Goal: Task Accomplishment & Management: Complete application form

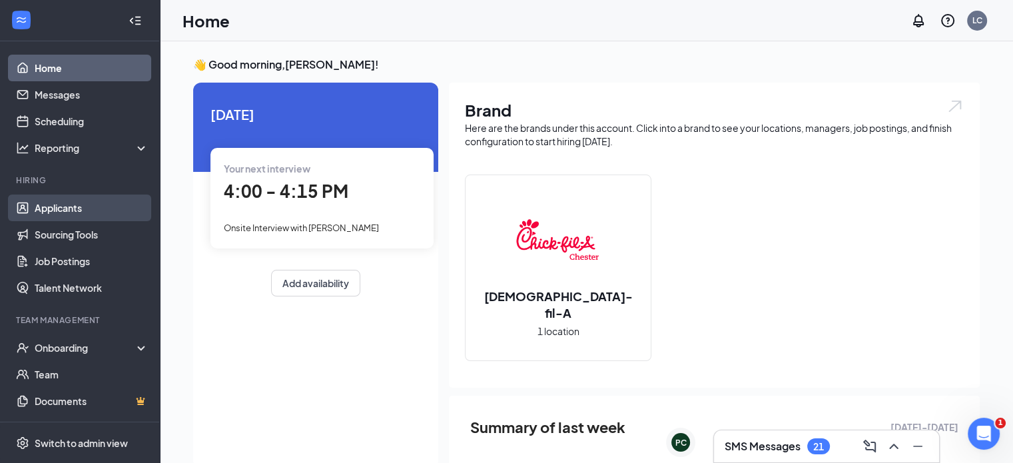
click at [39, 203] on link "Applicants" at bounding box center [92, 207] width 114 height 27
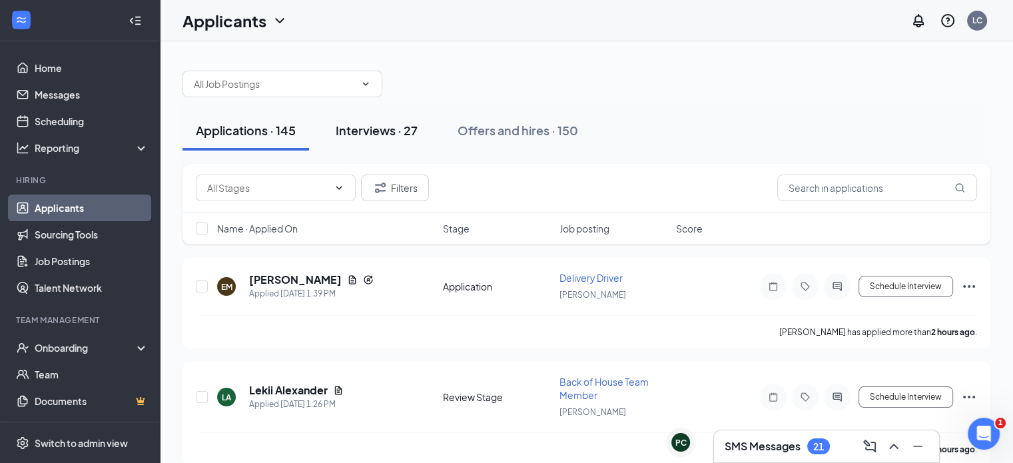
click at [381, 129] on div "Interviews · 27" at bounding box center [377, 130] width 82 height 17
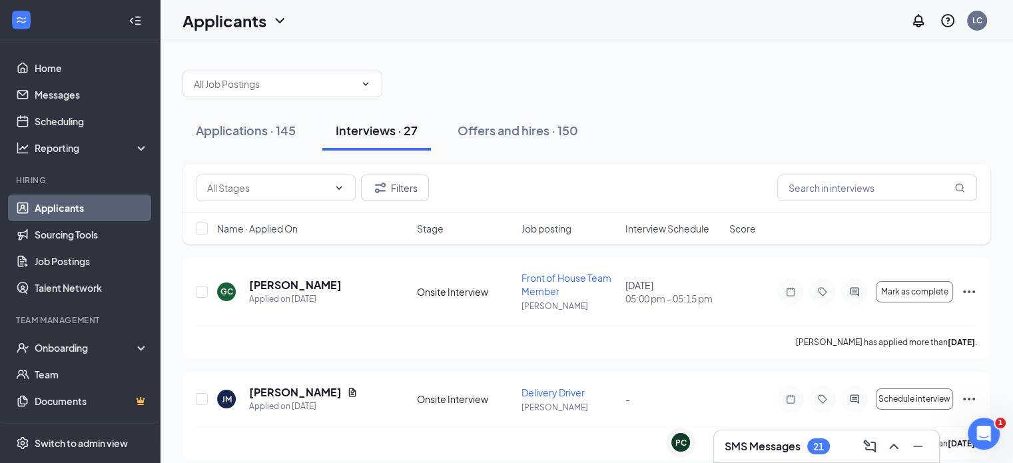
click at [672, 229] on span "Interview Schedule" at bounding box center [667, 228] width 84 height 13
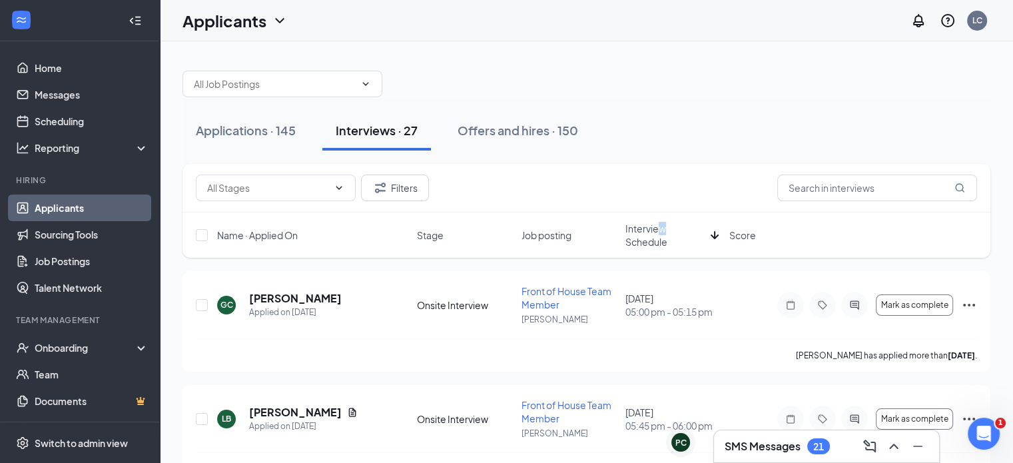
click at [661, 234] on span "Interview Schedule" at bounding box center [665, 235] width 80 height 27
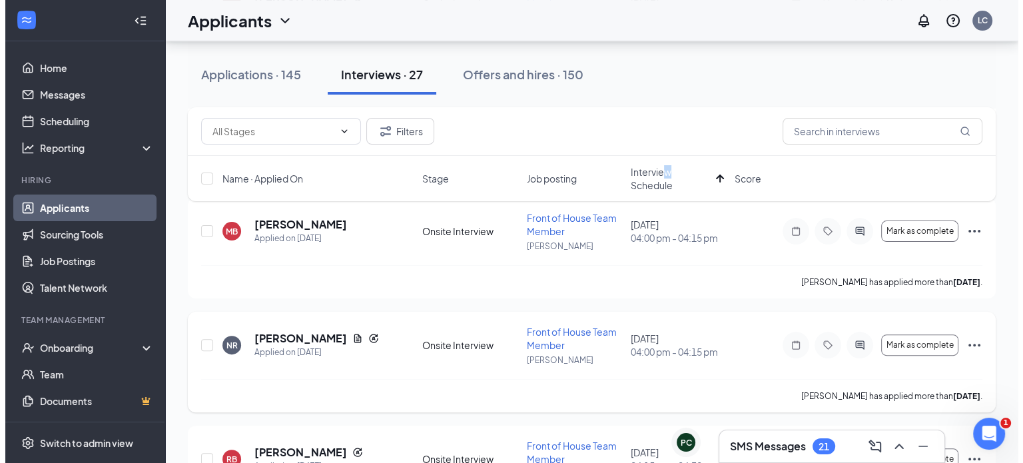
scroll to position [310, 0]
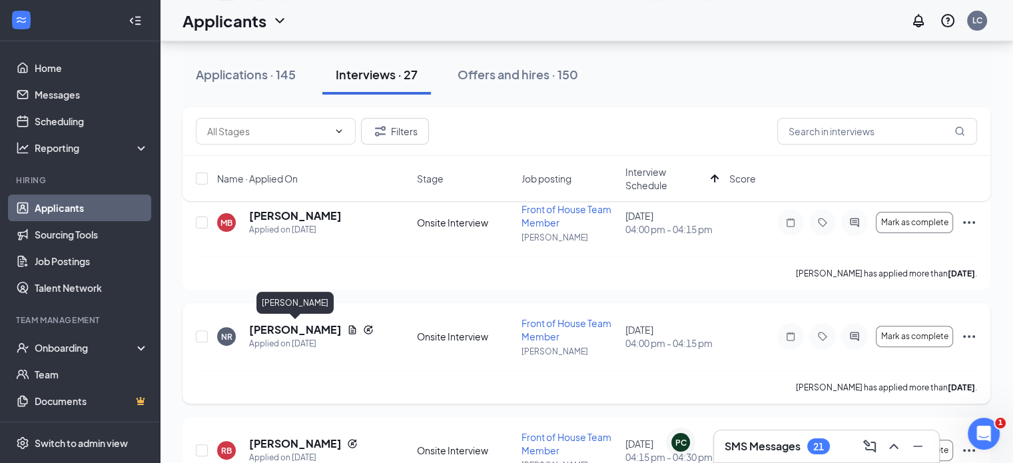
click at [276, 325] on h5 "[PERSON_NAME]" at bounding box center [295, 329] width 93 height 15
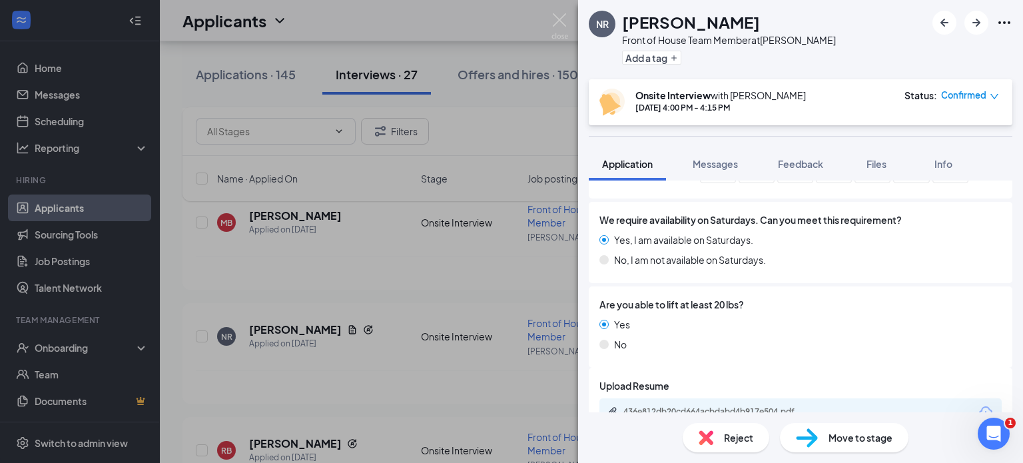
scroll to position [1443, 0]
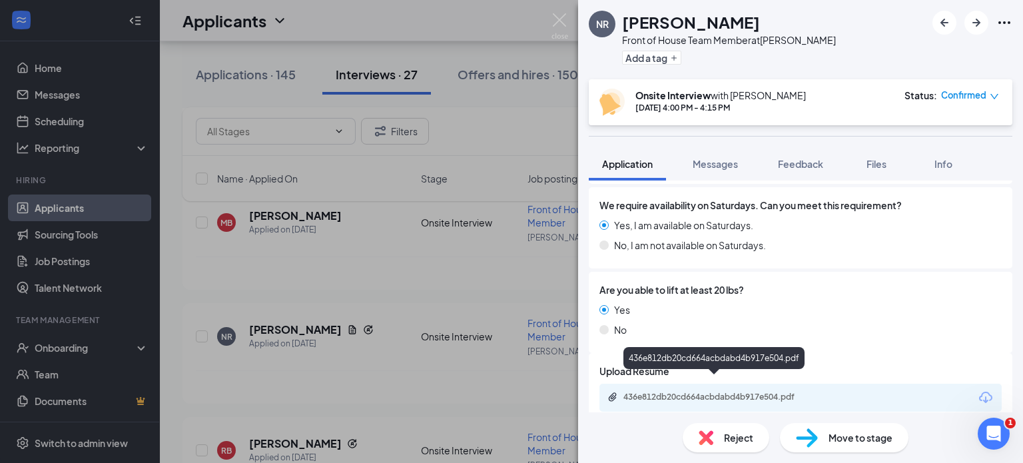
click at [687, 392] on div "436e812db20cd664acbdabd4b917e504.pdf" at bounding box center [716, 397] width 186 height 11
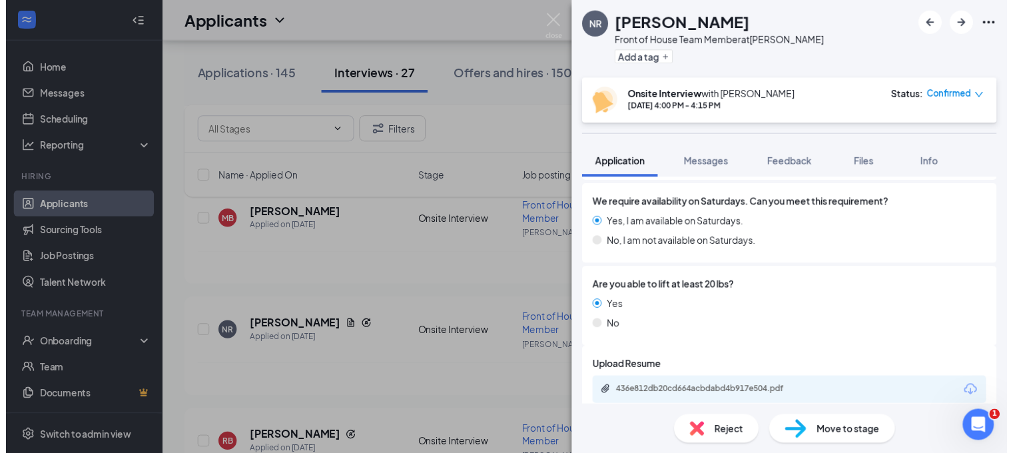
scroll to position [1439, 0]
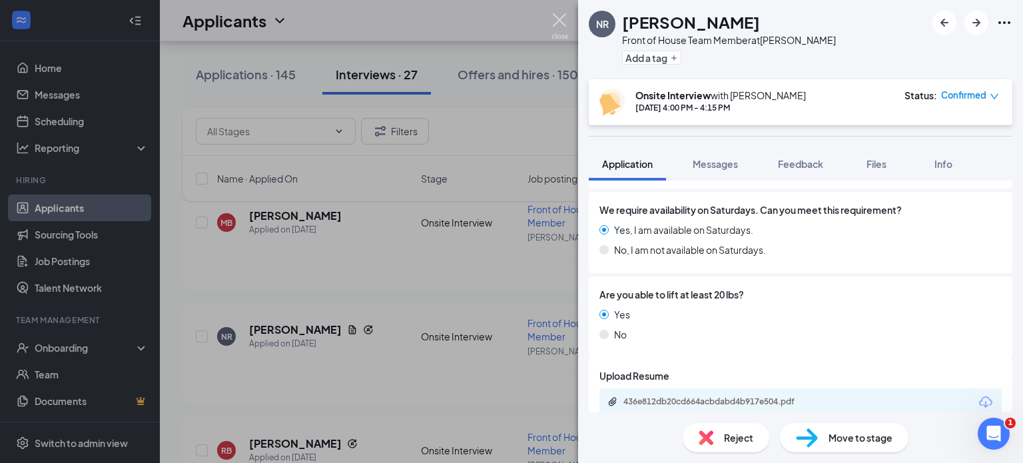
click at [561, 19] on img at bounding box center [559, 26] width 17 height 26
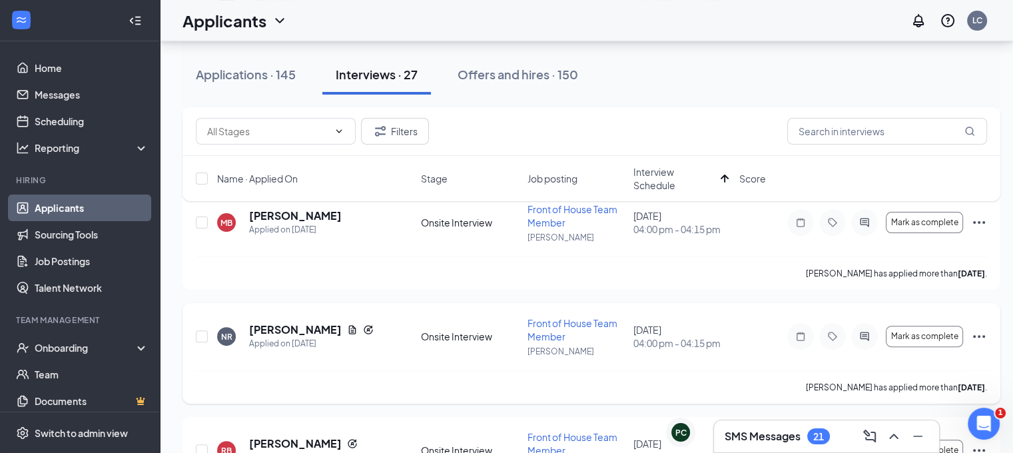
click at [978, 332] on icon "Ellipses" at bounding box center [979, 336] width 16 height 16
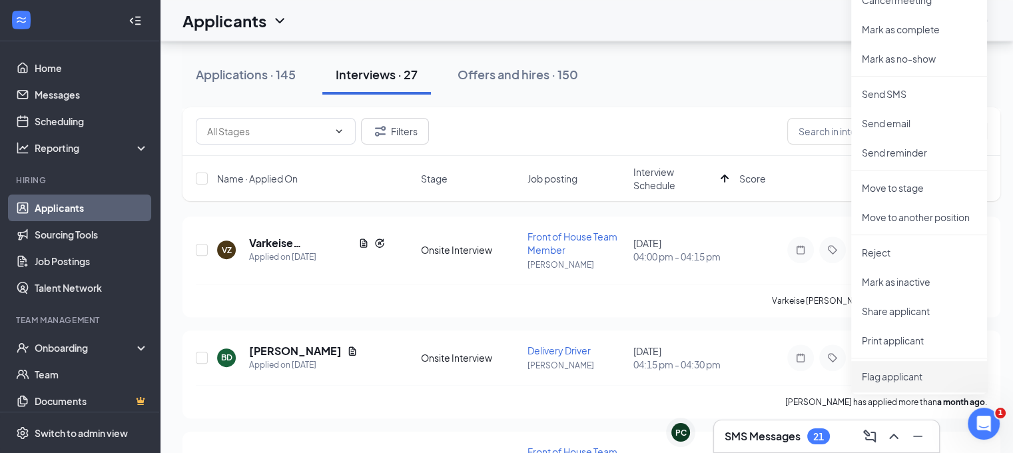
scroll to position [752, 0]
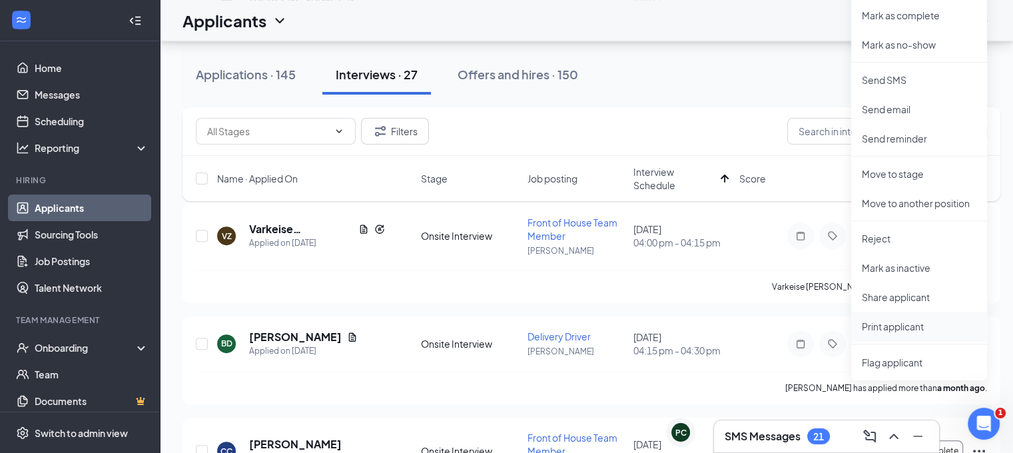
click at [888, 324] on p "Print applicant" at bounding box center [919, 326] width 115 height 13
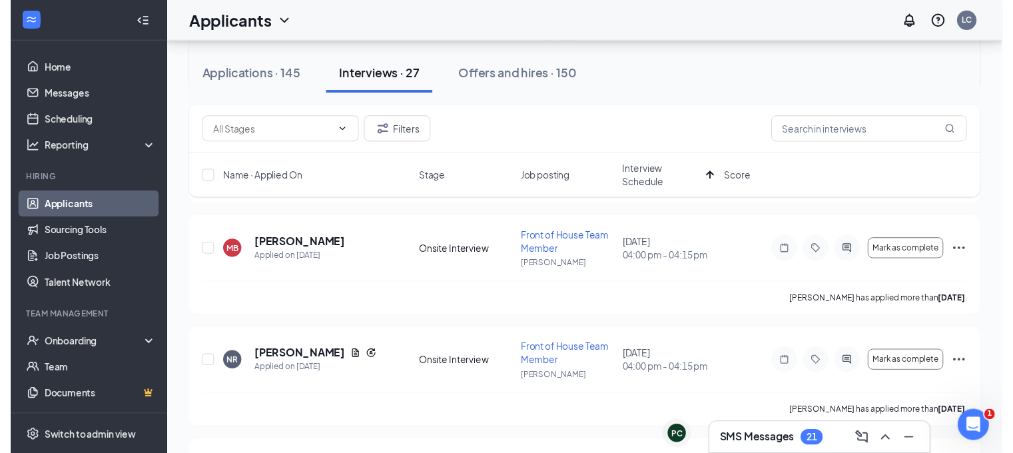
scroll to position [280, 0]
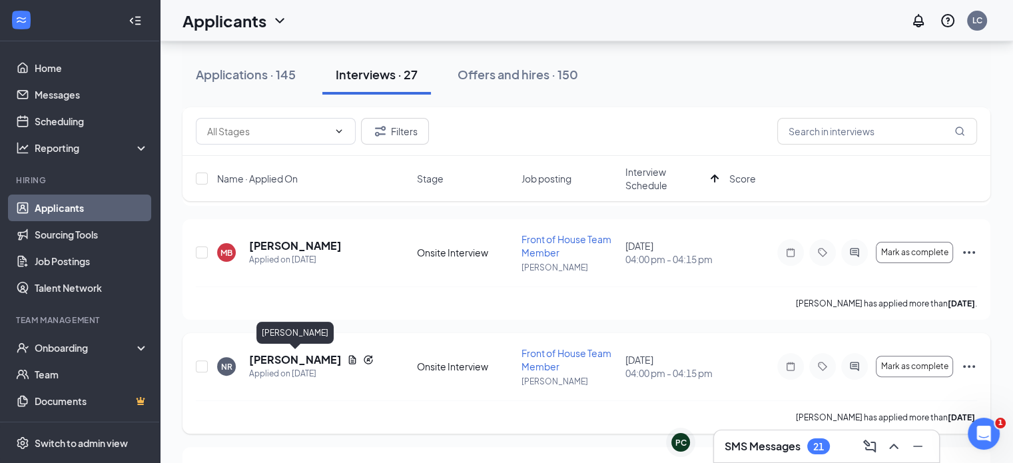
click at [270, 358] on h5 "[PERSON_NAME]" at bounding box center [295, 359] width 93 height 15
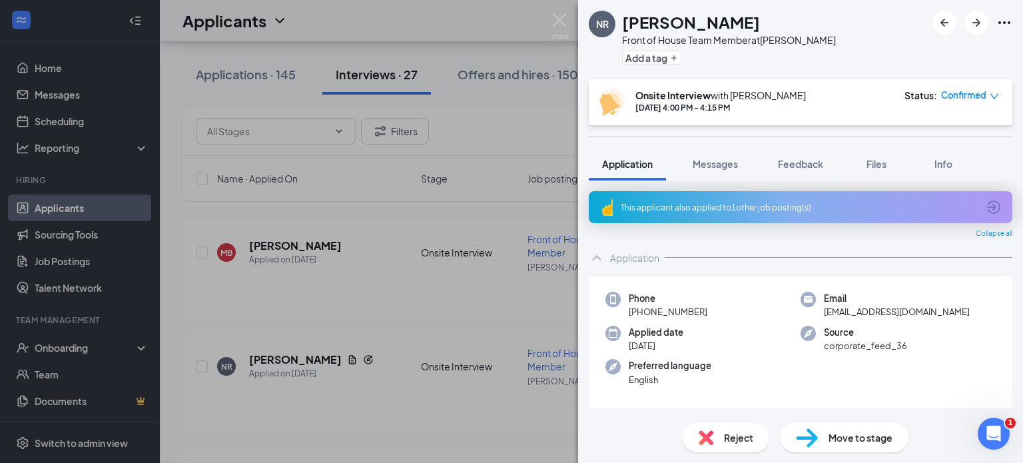
click at [855, 434] on span "Move to stage" at bounding box center [861, 437] width 64 height 15
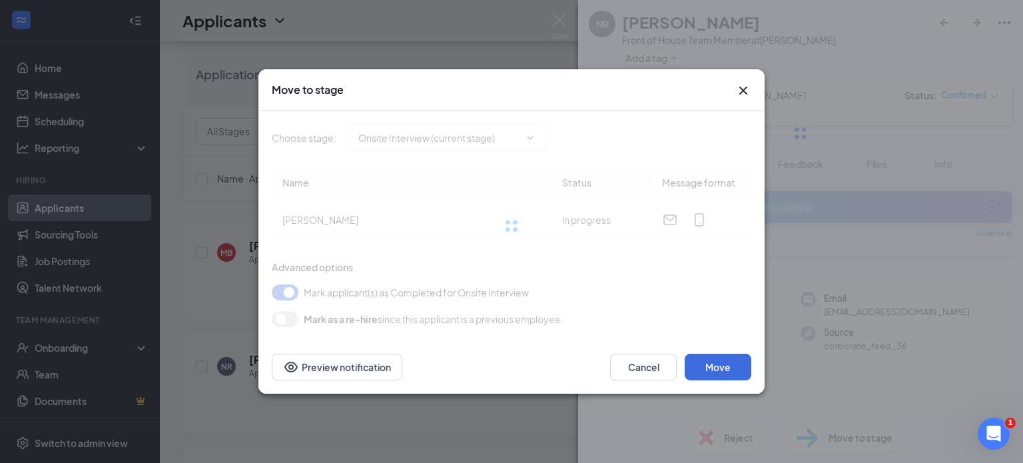
type input "Hiring Complete (final stage)"
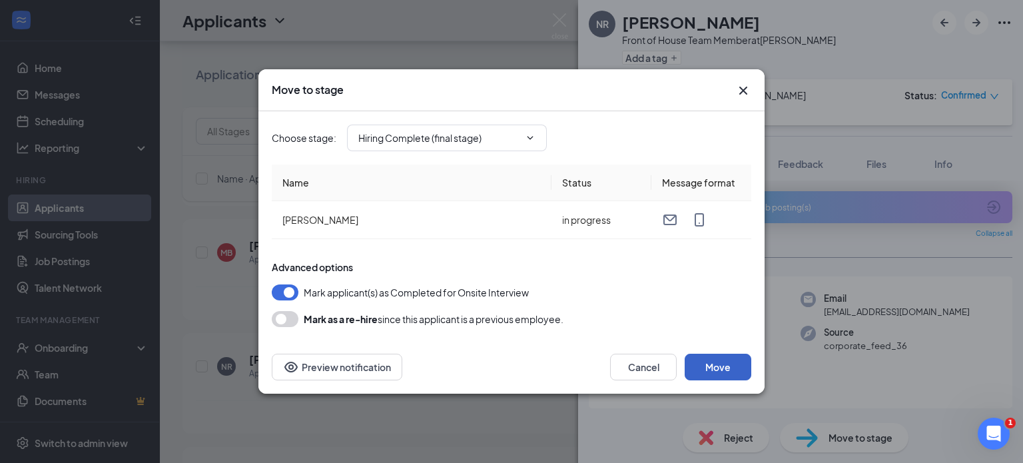
click at [724, 366] on button "Move" at bounding box center [718, 367] width 67 height 27
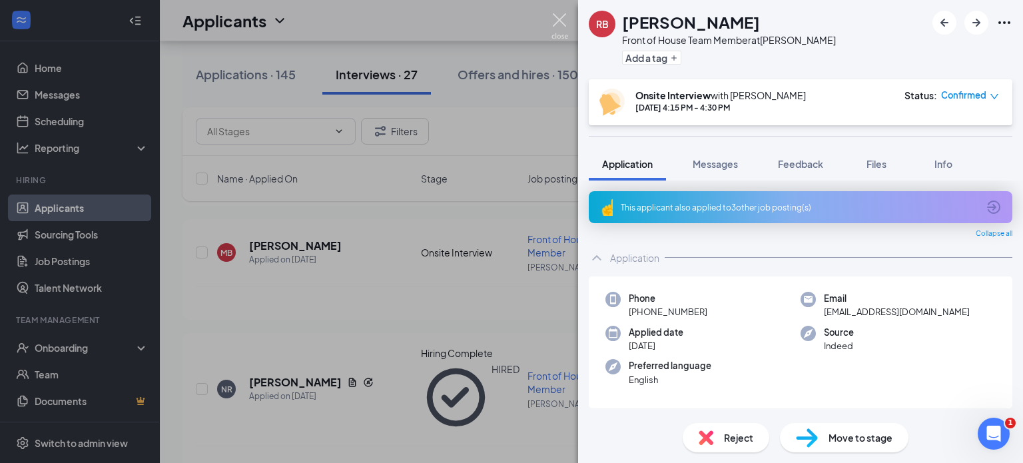
click at [554, 20] on img at bounding box center [559, 26] width 17 height 26
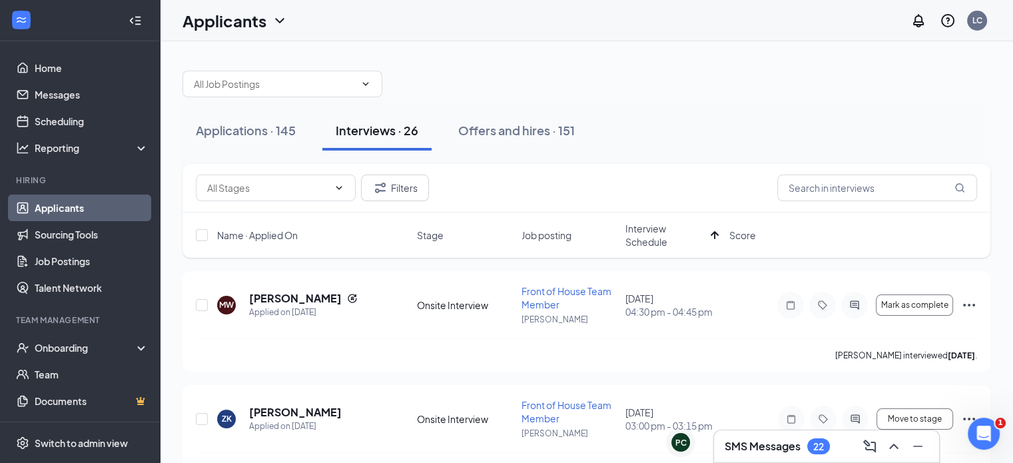
click at [497, 136] on div "Offers and hires · 151" at bounding box center [516, 130] width 117 height 17
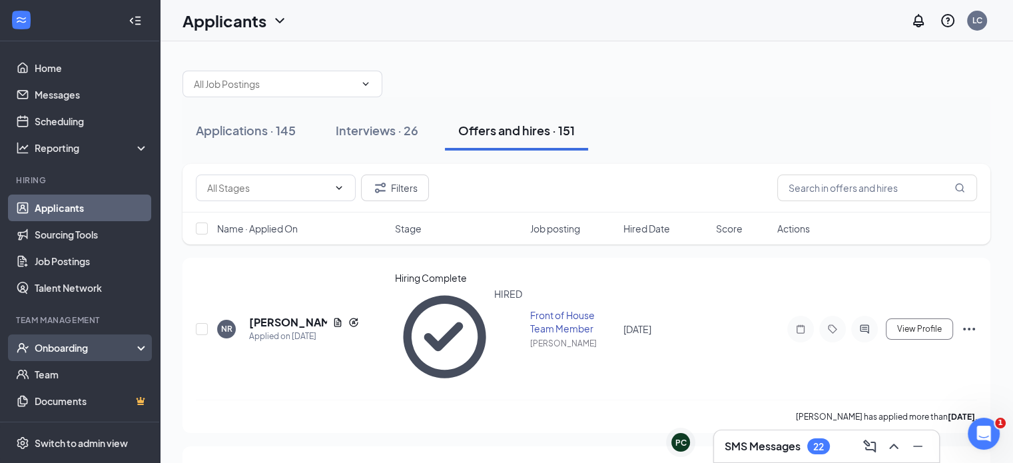
click at [51, 344] on div "Onboarding" at bounding box center [86, 347] width 103 height 13
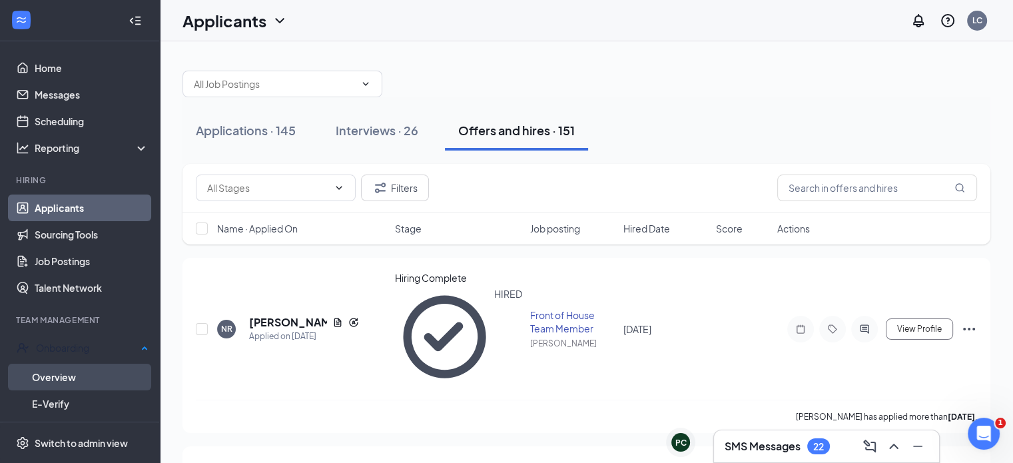
click at [51, 374] on link "Overview" at bounding box center [90, 377] width 117 height 27
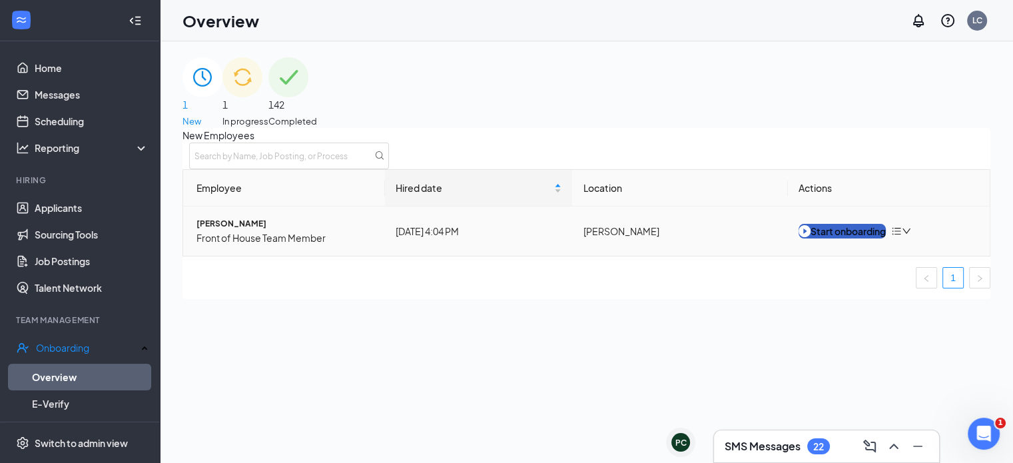
click at [861, 238] on div "Start onboarding" at bounding box center [842, 231] width 87 height 15
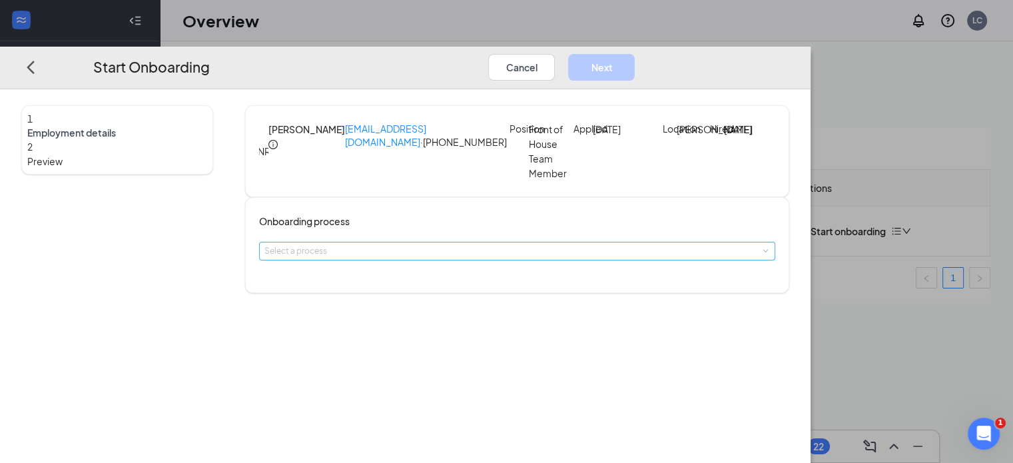
click at [401, 258] on div "Select a process" at bounding box center [514, 250] width 500 height 13
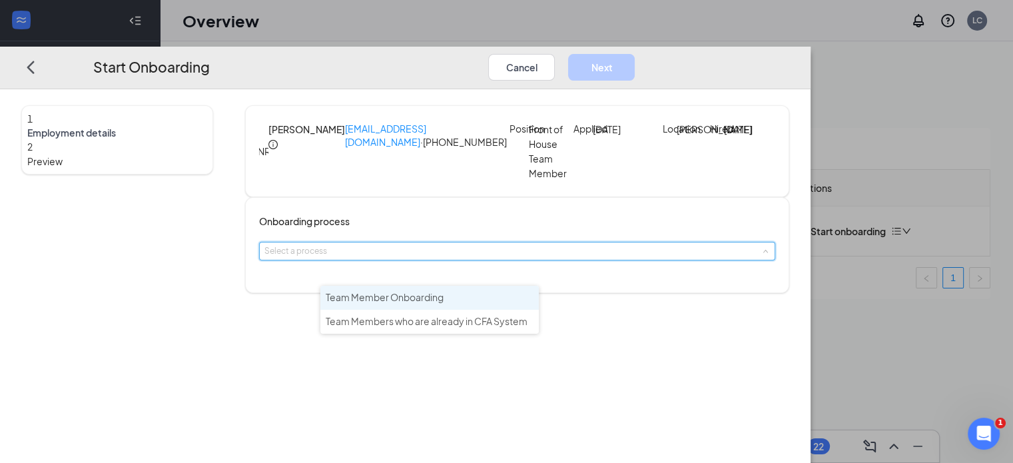
click at [390, 298] on span "Team Member Onboarding" at bounding box center [385, 297] width 118 height 12
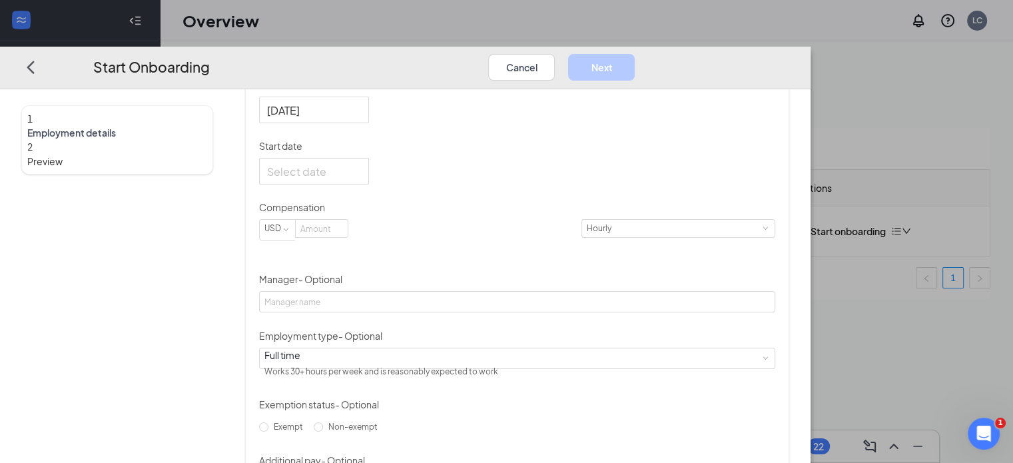
scroll to position [264, 0]
click at [361, 178] on div at bounding box center [314, 170] width 94 height 17
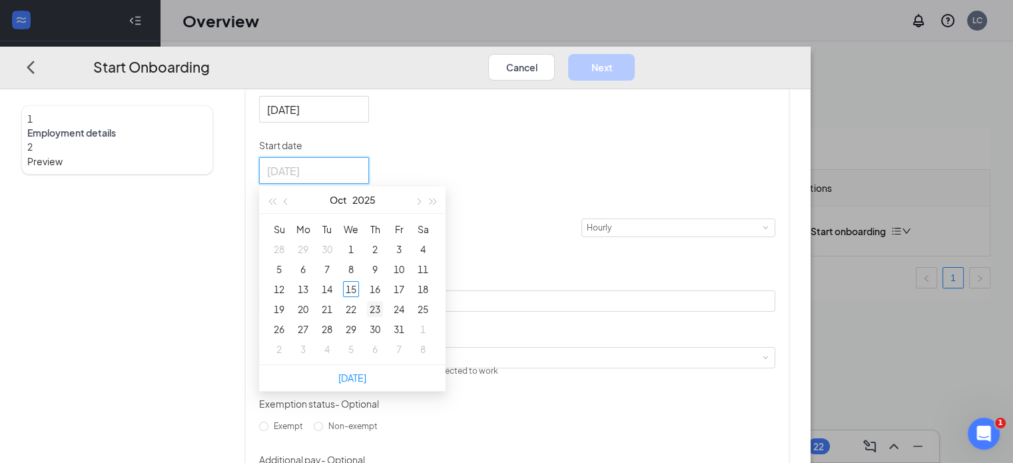
type input "[DATE]"
click at [383, 317] on div "23" at bounding box center [375, 309] width 16 height 16
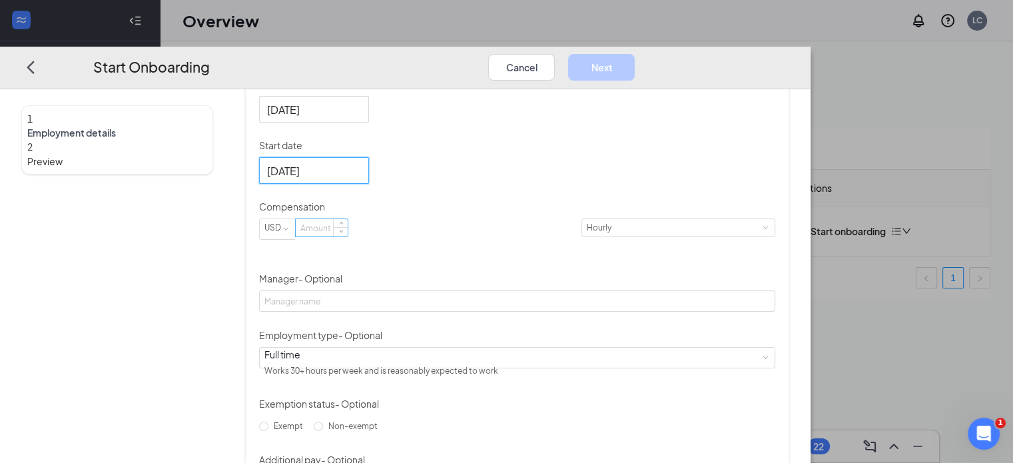
click at [348, 236] on input at bounding box center [322, 227] width 52 height 17
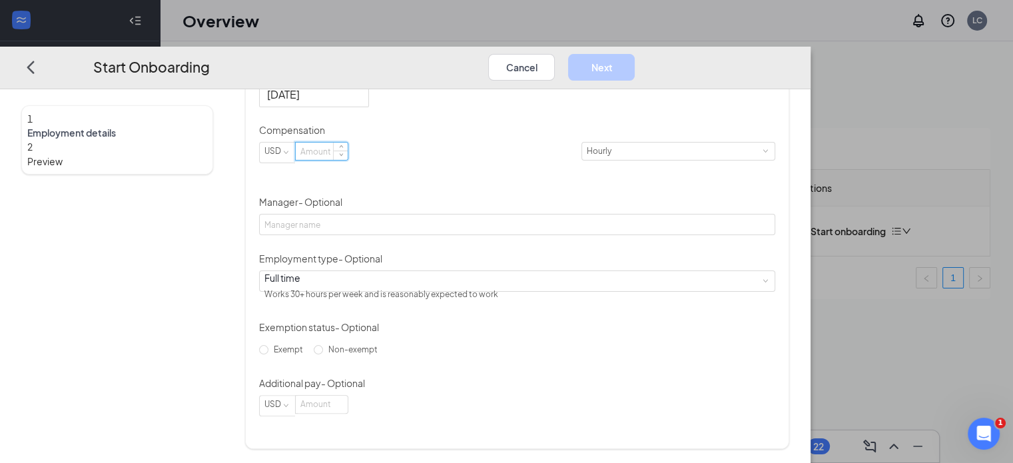
scroll to position [379, 0]
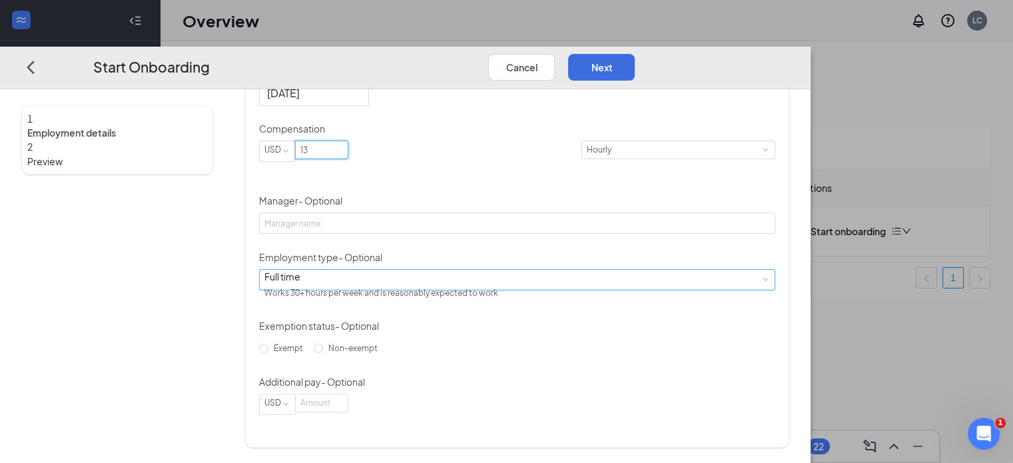
type input "13"
click at [514, 278] on div "Full time Works 30+ hours per week and is reasonably expected to work" at bounding box center [517, 279] width 506 height 20
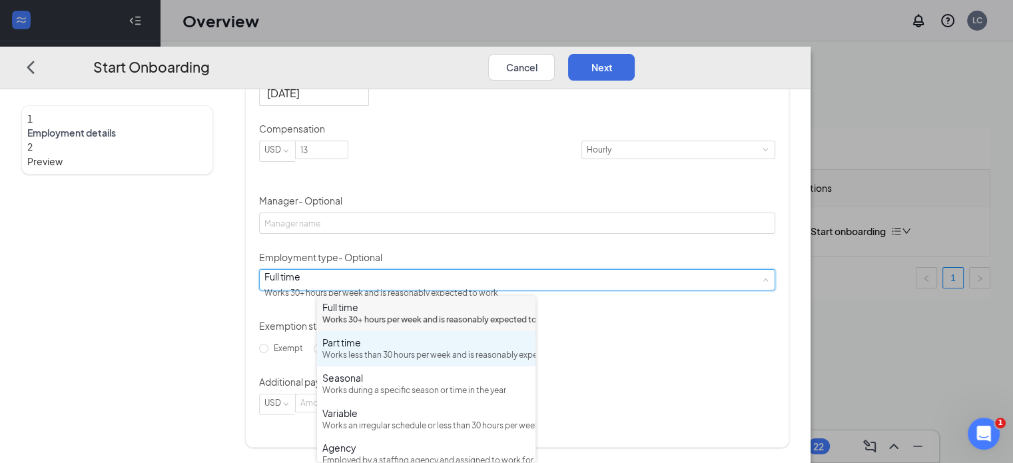
click at [464, 362] on div "Works less than 30 hours per week and is reasonably expected to work" at bounding box center [426, 355] width 208 height 13
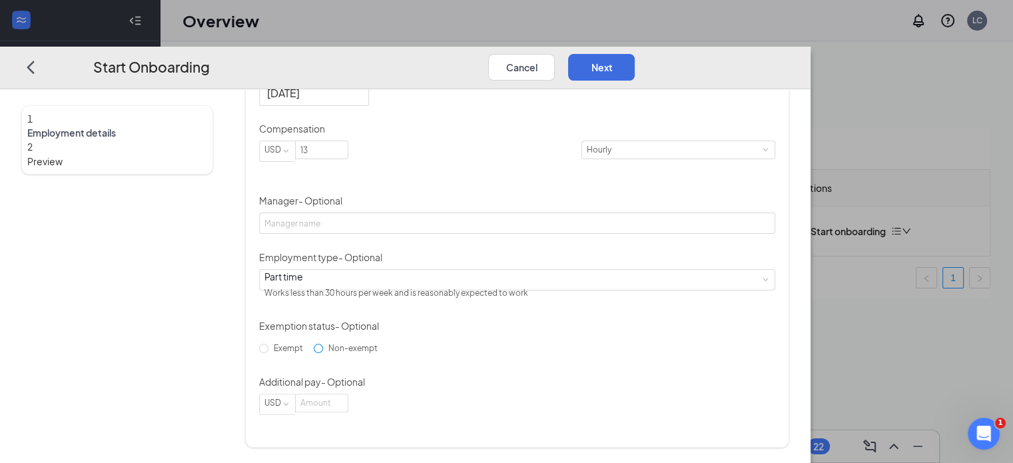
click at [323, 352] on input "Non-exempt" at bounding box center [318, 347] width 9 height 9
radio input "true"
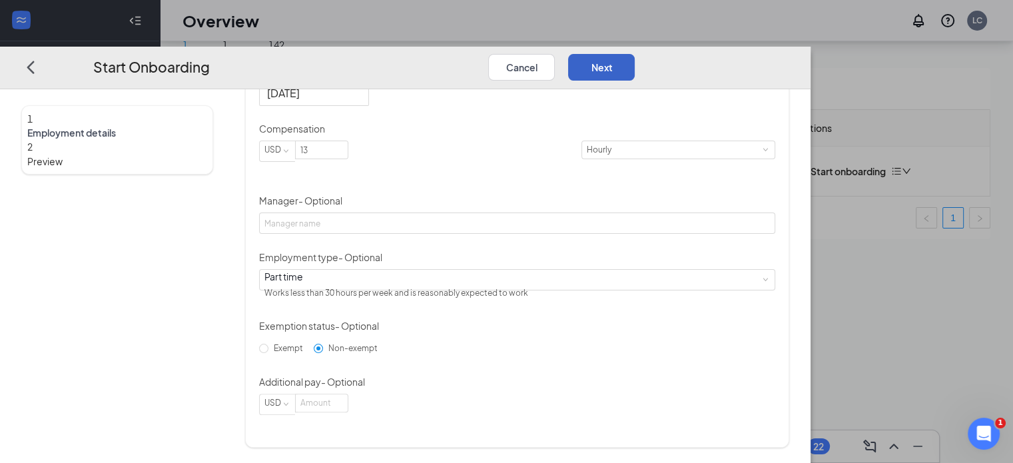
drag, startPoint x: 938, startPoint y: 33, endPoint x: 956, endPoint y: 40, distance: 20.0
click at [635, 53] on button "Next" at bounding box center [601, 66] width 67 height 27
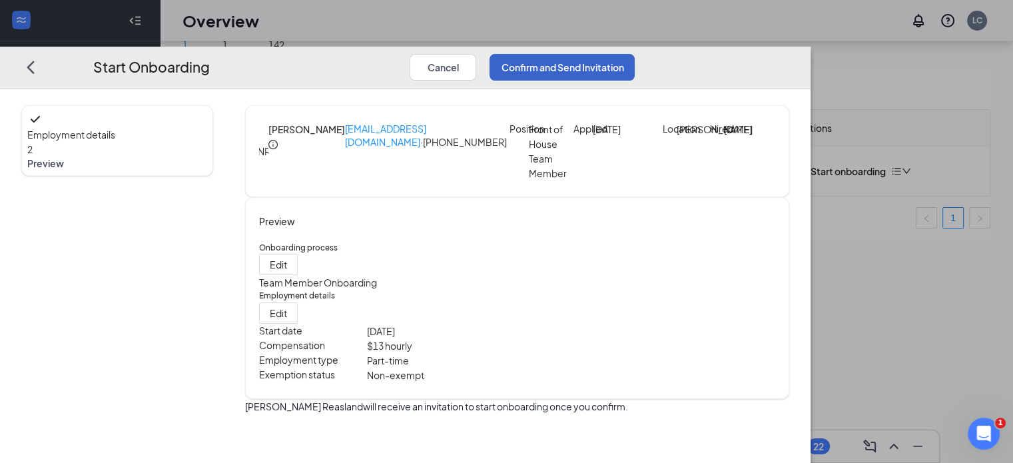
click at [635, 53] on button "Confirm and Send Invitation" at bounding box center [562, 66] width 145 height 27
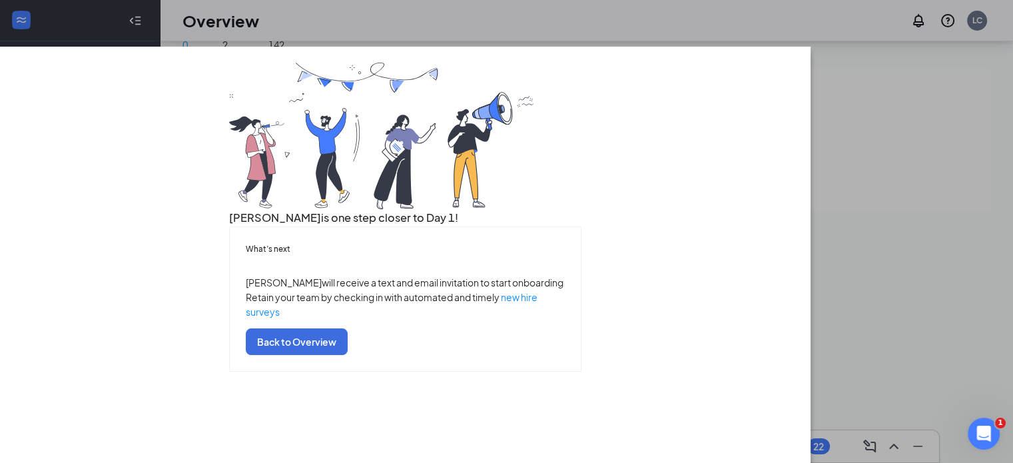
scroll to position [80, 0]
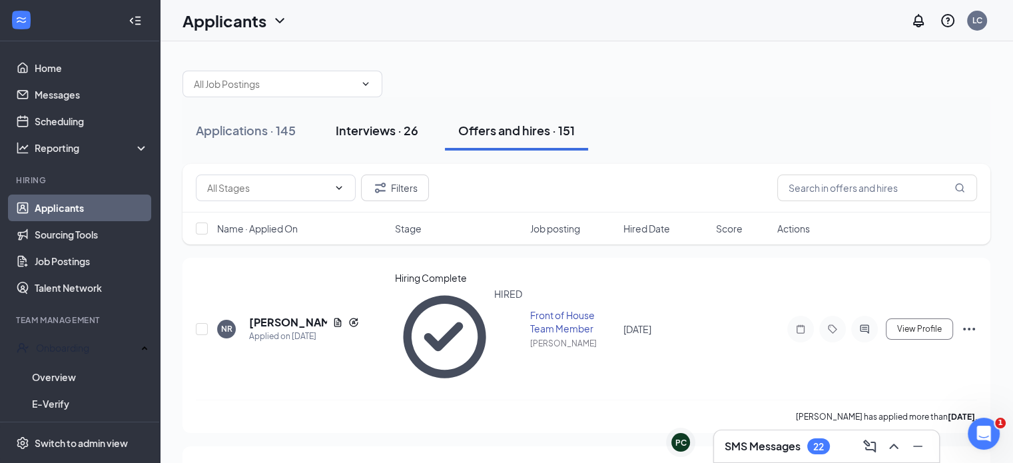
click at [373, 128] on div "Interviews · 26" at bounding box center [377, 130] width 83 height 17
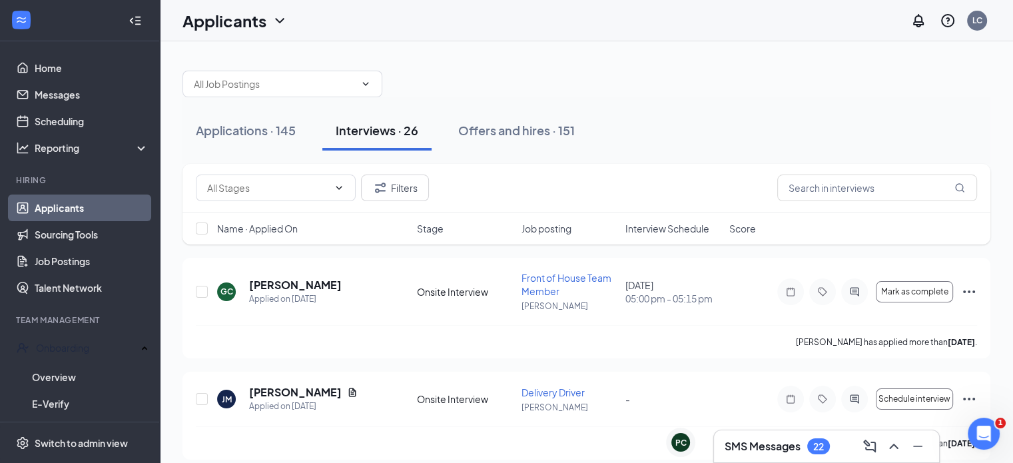
click at [653, 228] on span "Interview Schedule" at bounding box center [667, 228] width 84 height 13
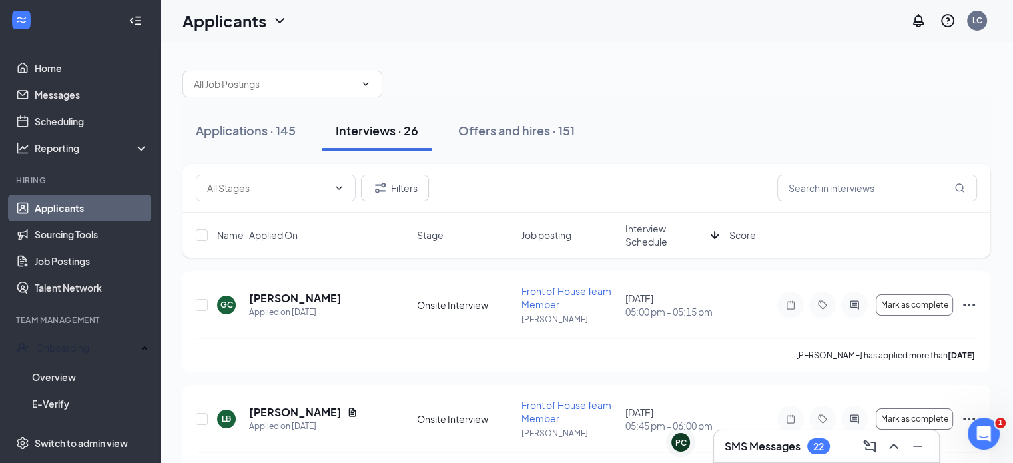
click at [631, 230] on span "Interview Schedule" at bounding box center [665, 235] width 80 height 27
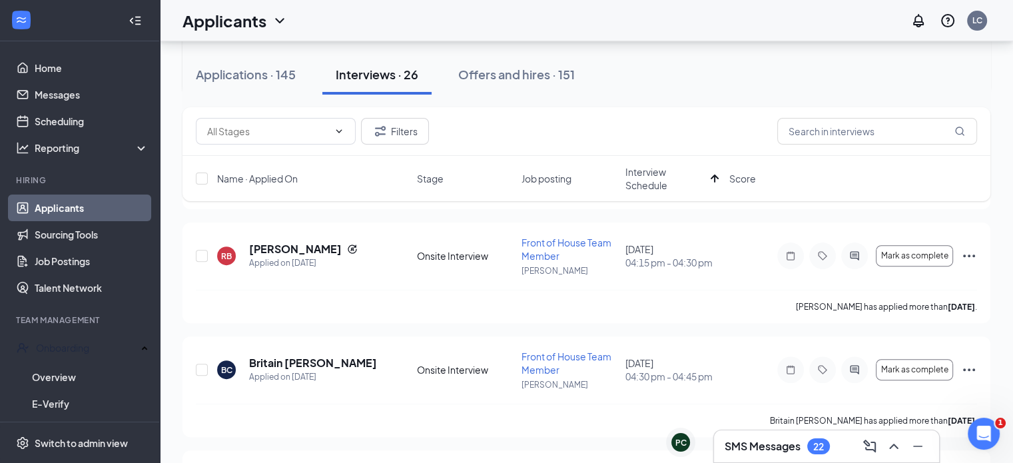
scroll to position [390, 0]
